Goal: Task Accomplishment & Management: Use online tool/utility

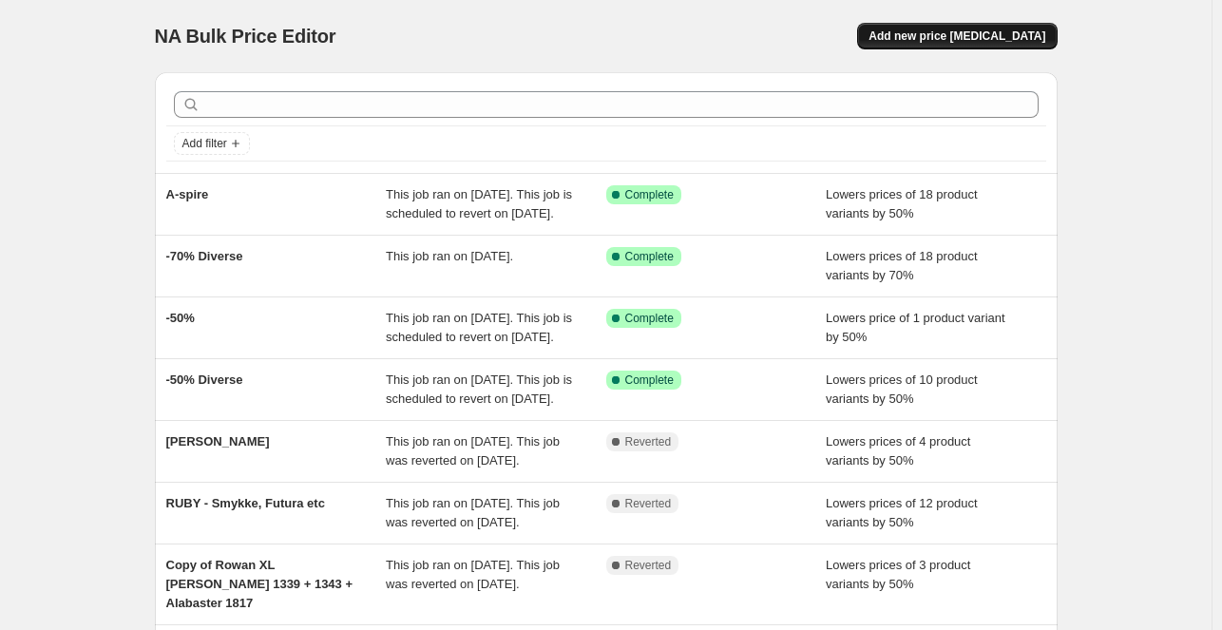
click at [914, 42] on span "Add new price [MEDICAL_DATA]" at bounding box center [956, 35] width 177 height 15
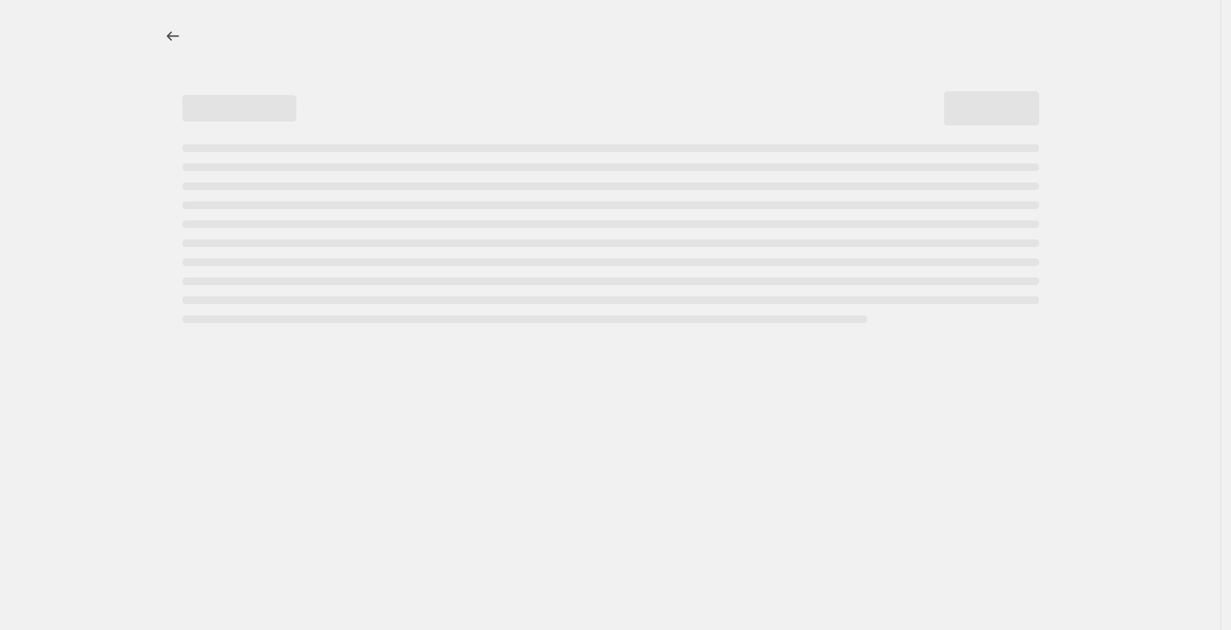
select select "percentage"
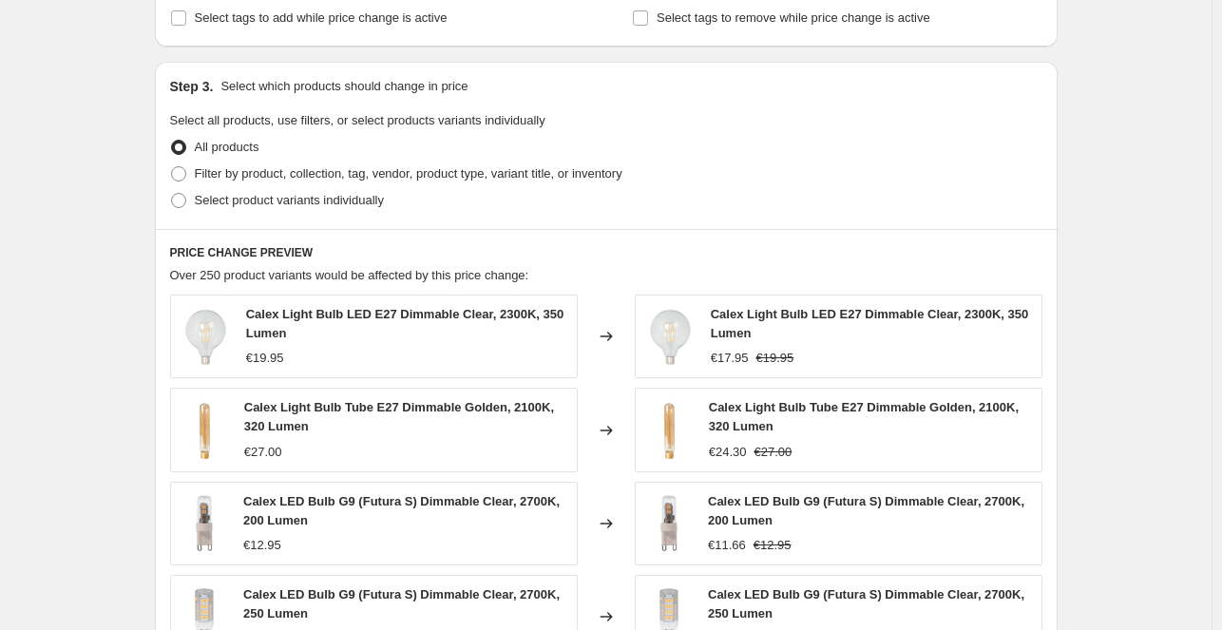
scroll to position [855, 0]
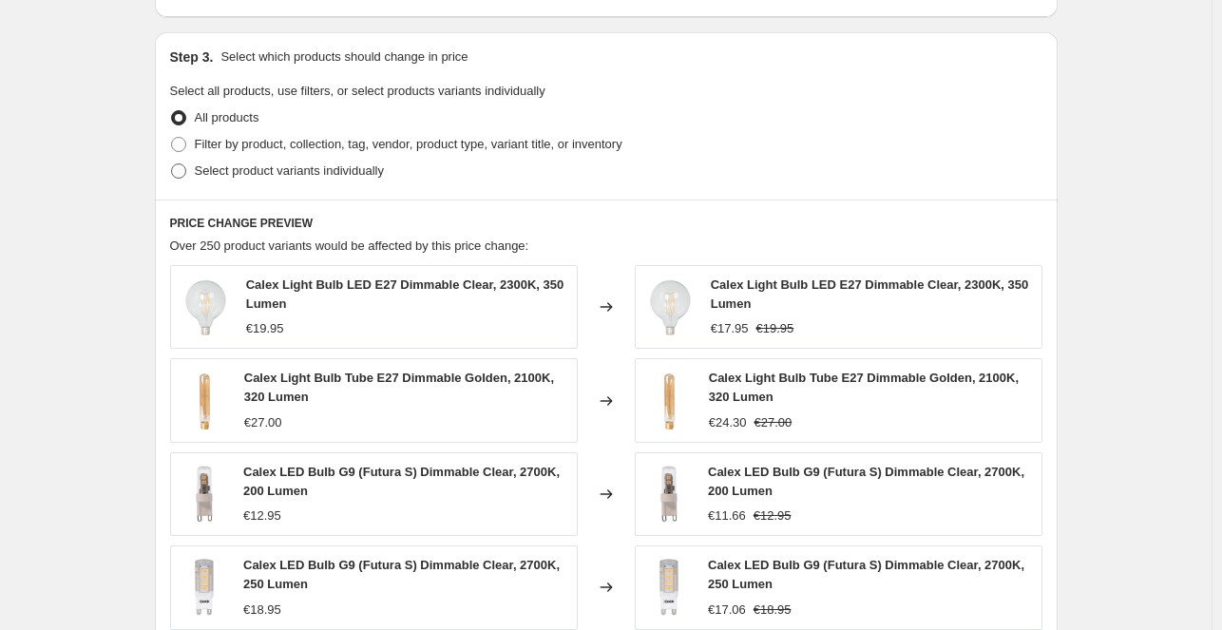
click at [183, 177] on span at bounding box center [178, 170] width 15 height 15
click at [172, 164] on input "Select product variants individually" at bounding box center [171, 163] width 1 height 1
radio input "true"
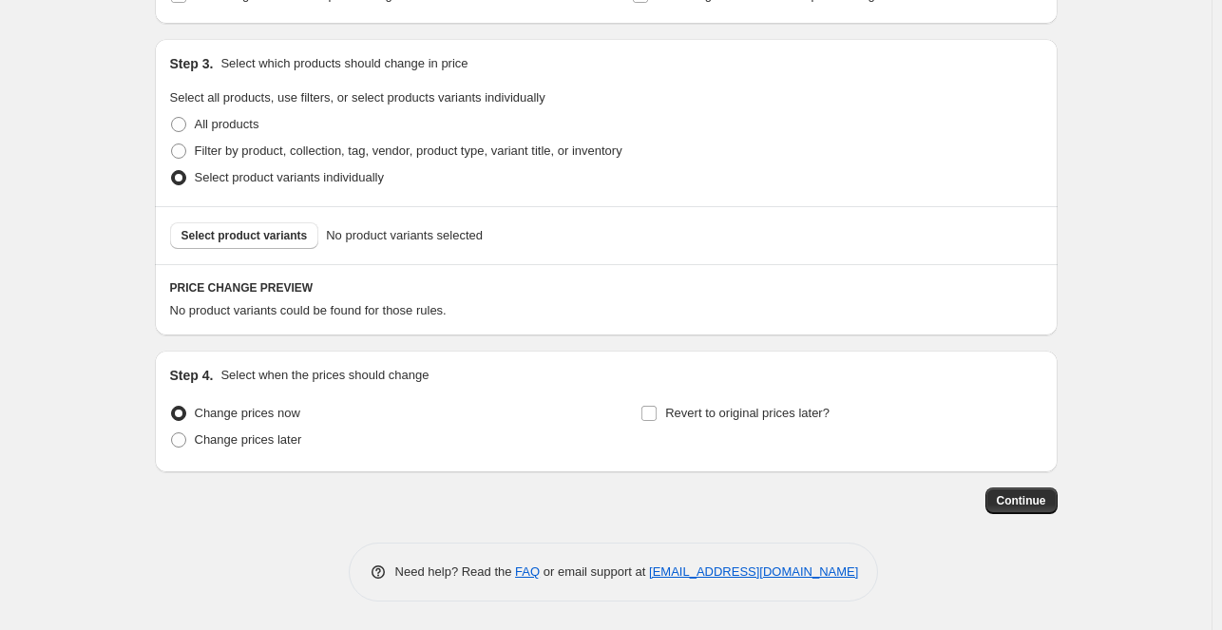
scroll to position [846, 0]
click at [263, 234] on span "Select product variants" at bounding box center [244, 237] width 126 height 15
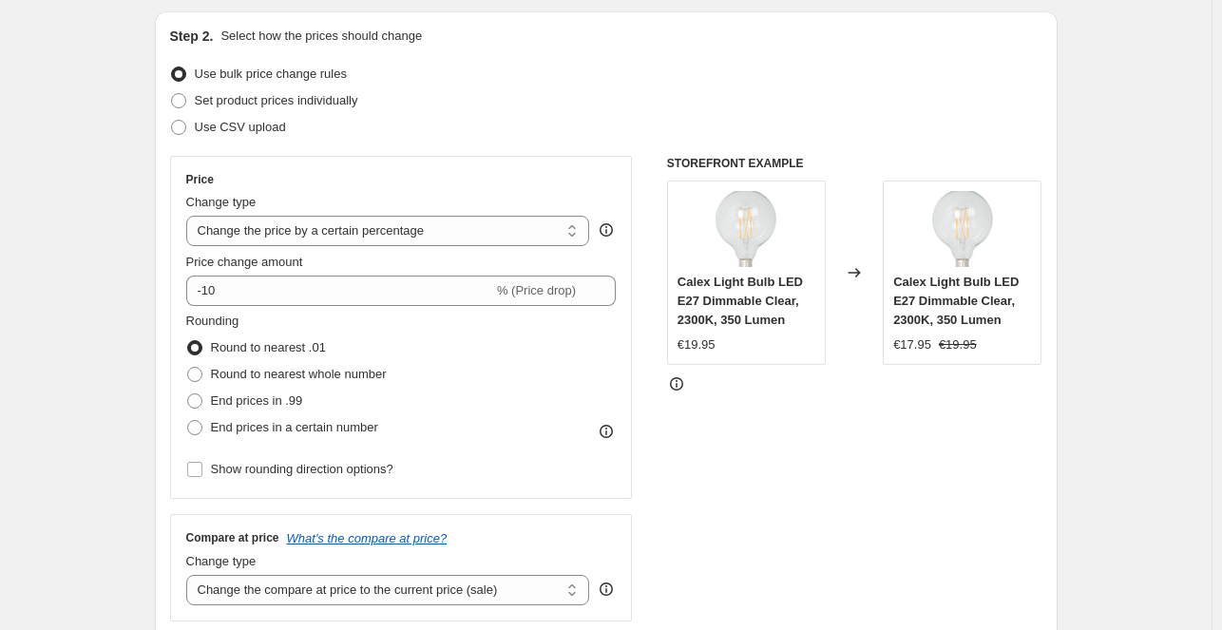
scroll to position [0, 0]
